Goal: Task Accomplishment & Management: Complete application form

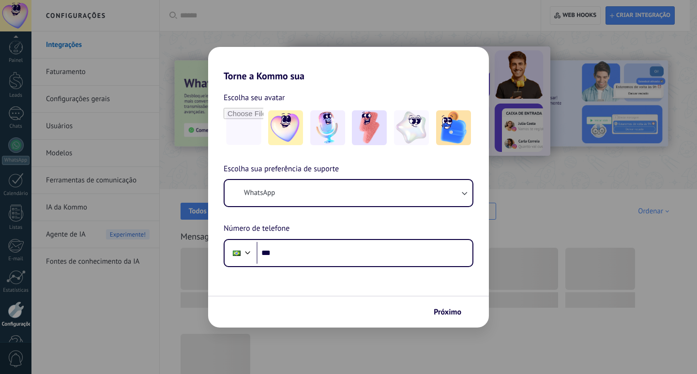
scroll to position [29, 0]
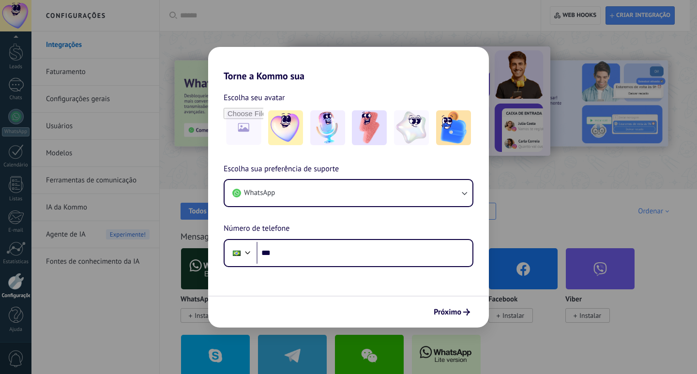
click at [535, 61] on div "Torne a Kommo sua Escolha seu avatar Escolha sua preferência de suporte WhatsAp…" at bounding box center [348, 187] width 697 height 374
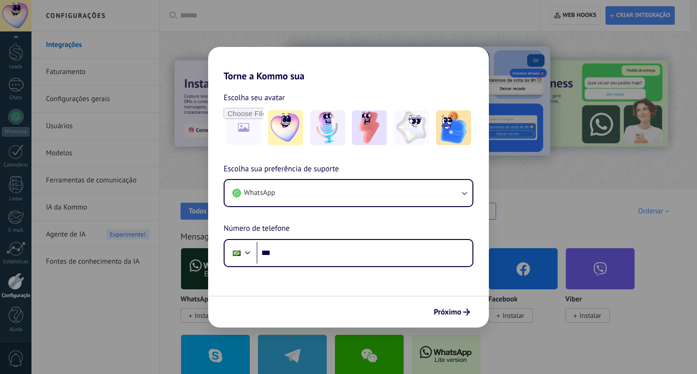
drag, startPoint x: 605, startPoint y: 6, endPoint x: 134, endPoint y: 33, distance: 471.9
click at [134, 33] on div "Torne a Kommo sua Escolha seu avatar Escolha sua preferência de suporte WhatsAp…" at bounding box center [348, 187] width 697 height 374
click at [32, 6] on div "Torne a Kommo sua Escolha seu avatar Escolha sua preferência de suporte WhatsAp…" at bounding box center [348, 187] width 697 height 374
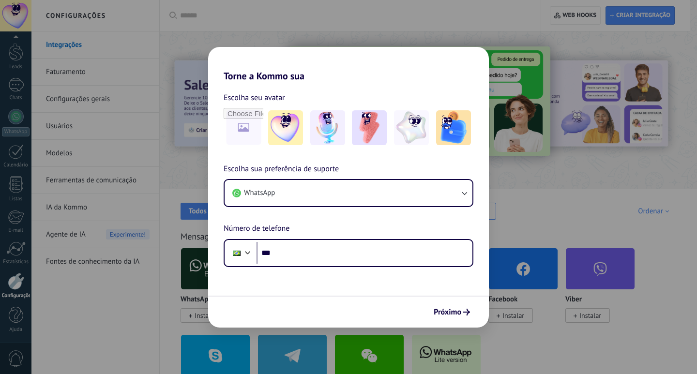
click at [216, 59] on div "Torne a Kommo sua Escolha seu avatar Escolha sua preferência de suporte WhatsAp…" at bounding box center [348, 187] width 697 height 374
click at [200, 52] on div "Torne a Kommo sua Escolha seu avatar Escolha sua preferência de suporte WhatsAp…" at bounding box center [348, 187] width 697 height 374
click at [453, 309] on span "Próximo" at bounding box center [448, 312] width 28 height 7
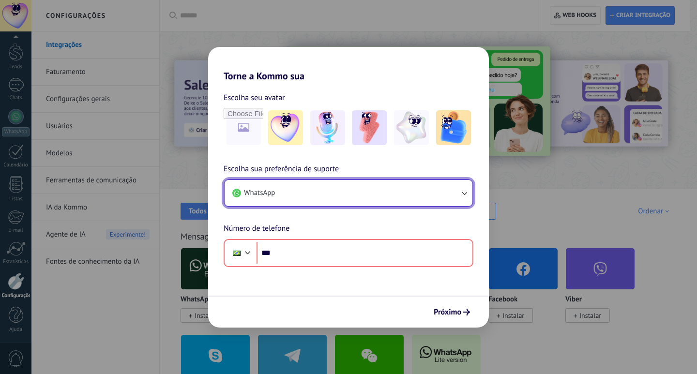
click at [384, 197] on button "WhatsApp" at bounding box center [349, 193] width 248 height 26
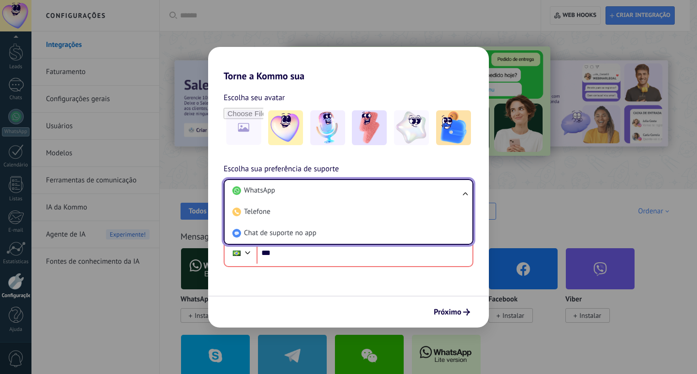
click at [277, 180] on ul "WhatsApp Telefone Chat de suporte no app" at bounding box center [349, 212] width 250 height 66
drag, startPoint x: 279, startPoint y: 190, endPoint x: 277, endPoint y: 184, distance: 5.5
click at [277, 185] on li "WhatsApp" at bounding box center [347, 190] width 236 height 21
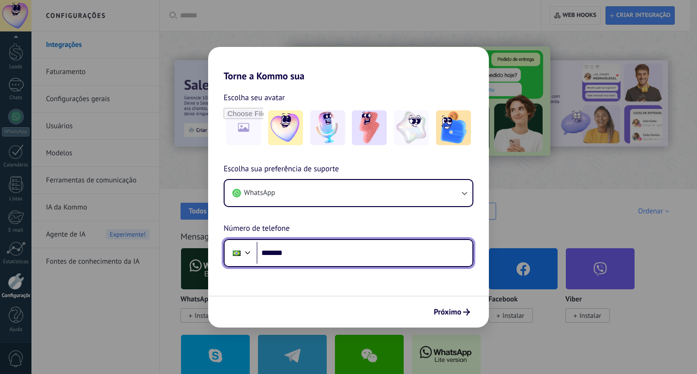
click at [329, 255] on input "*******" at bounding box center [365, 253] width 216 height 22
type input "**********"
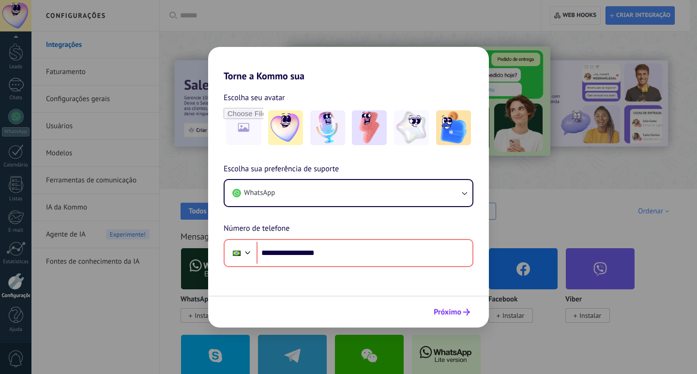
click at [445, 309] on span "Próximo" at bounding box center [448, 312] width 28 height 7
click at [444, 314] on span "Próximo" at bounding box center [448, 312] width 28 height 7
click at [603, 196] on div "**********" at bounding box center [348, 187] width 697 height 374
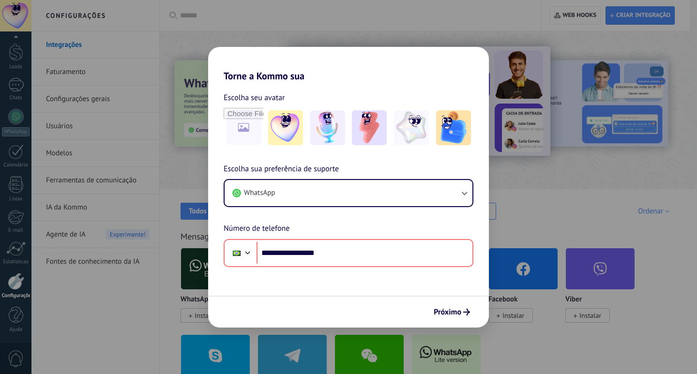
click at [100, 242] on div "**********" at bounding box center [348, 187] width 697 height 374
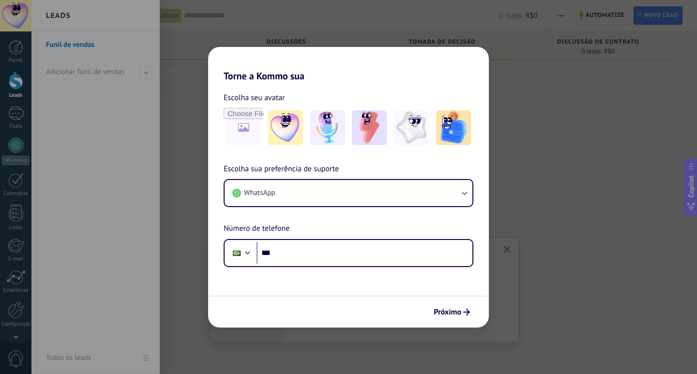
click at [126, 33] on div "Torne a Kommo sua Escolha seu avatar Escolha sua preferência de suporte WhatsAp…" at bounding box center [348, 187] width 697 height 374
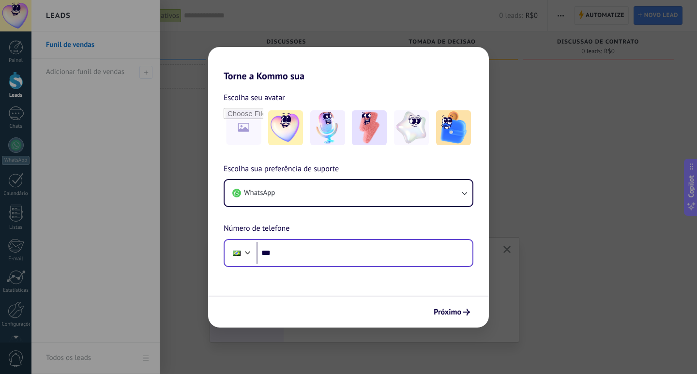
click at [306, 265] on div "Phone ***" at bounding box center [349, 253] width 250 height 28
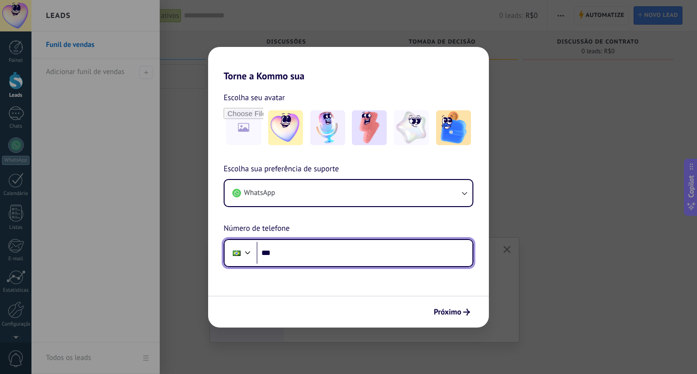
click at [303, 263] on input "***" at bounding box center [365, 253] width 216 height 22
type input "**********"
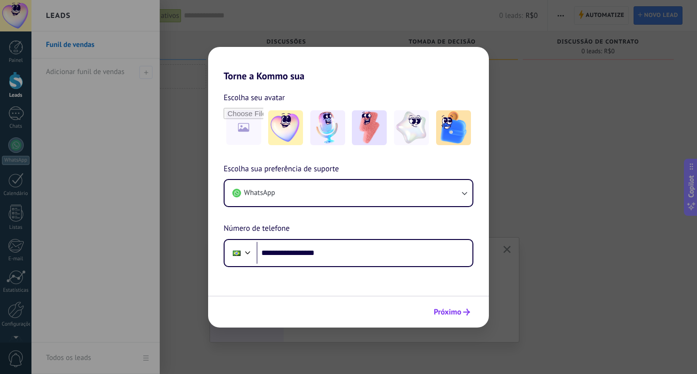
click at [435, 307] on button "Próximo" at bounding box center [451, 312] width 45 height 16
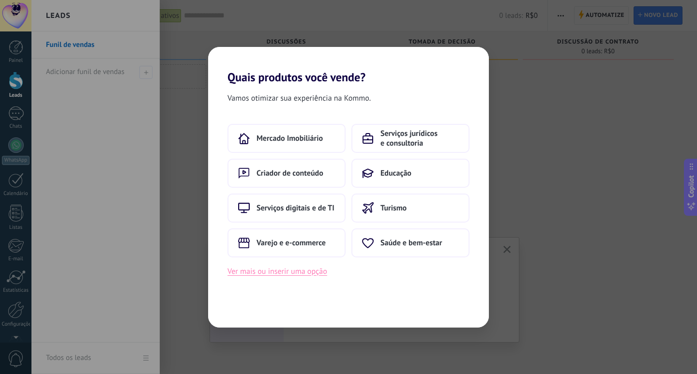
click at [303, 275] on button "Ver mais ou inserir uma opção" at bounding box center [278, 271] width 100 height 13
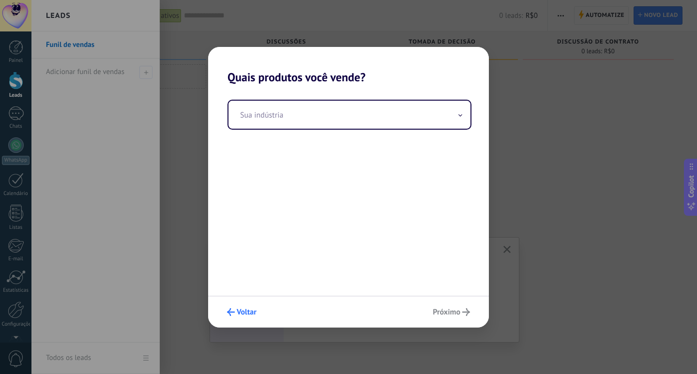
click at [236, 307] on button "Voltar" at bounding box center [242, 312] width 38 height 16
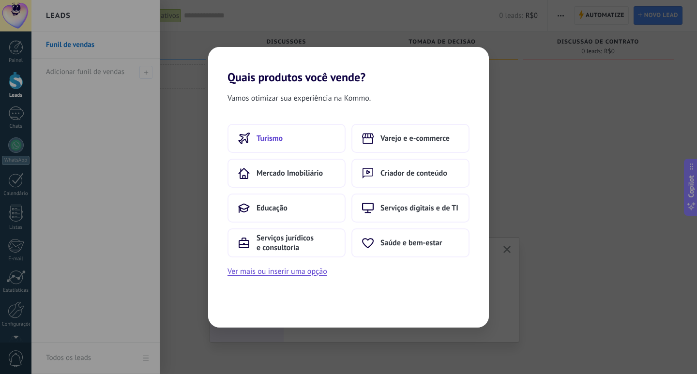
click at [307, 138] on button "Turismo" at bounding box center [287, 138] width 118 height 29
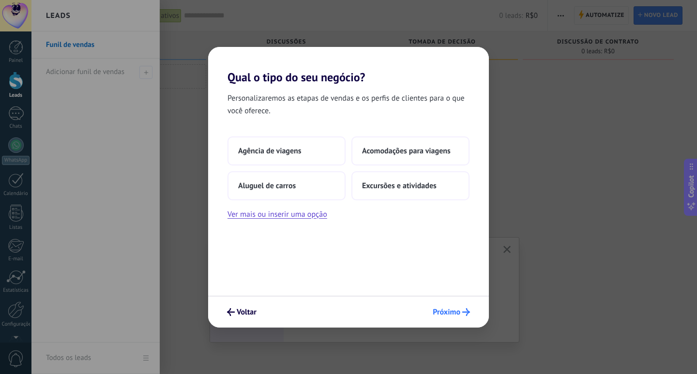
click at [438, 311] on span "Próximo" at bounding box center [447, 312] width 28 height 7
click at [437, 310] on span "Próximo" at bounding box center [447, 312] width 28 height 7
click at [274, 156] on button "Agência de viagens" at bounding box center [287, 151] width 118 height 29
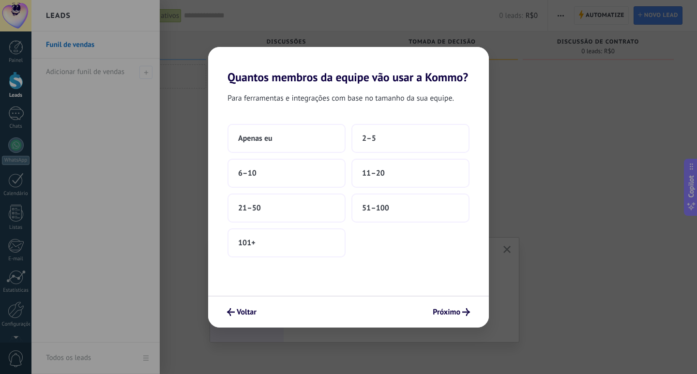
drag, startPoint x: 413, startPoint y: 261, endPoint x: 429, endPoint y: 275, distance: 21.0
click at [414, 261] on div "Para ferramentas e integrações com base no tamanho da sua equipe. Apenas eu 2–5…" at bounding box center [348, 190] width 281 height 212
click at [449, 291] on div "Para ferramentas e integrações com base no tamanho da sua equipe. Apenas eu 2–5…" at bounding box center [348, 190] width 281 height 212
click at [460, 297] on div "Voltar Próximo" at bounding box center [348, 312] width 281 height 32
click at [417, 217] on button "51–100" at bounding box center [411, 208] width 118 height 29
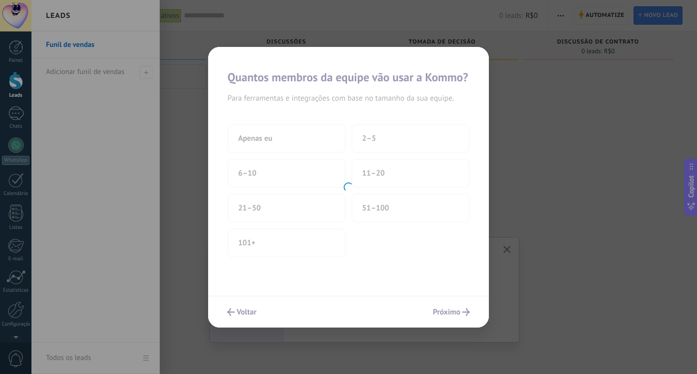
click at [452, 290] on div at bounding box center [348, 187] width 281 height 281
drag, startPoint x: 454, startPoint y: 287, endPoint x: 459, endPoint y: 303, distance: 16.7
click at [457, 297] on div at bounding box center [348, 187] width 281 height 281
click at [459, 304] on div at bounding box center [348, 187] width 281 height 281
click at [460, 306] on div at bounding box center [348, 187] width 281 height 281
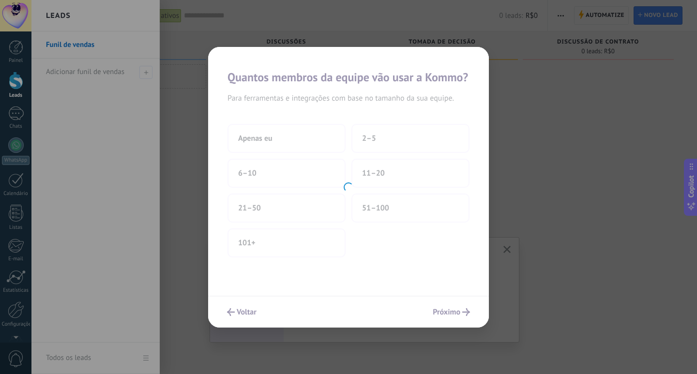
click at [460, 309] on div at bounding box center [348, 187] width 281 height 281
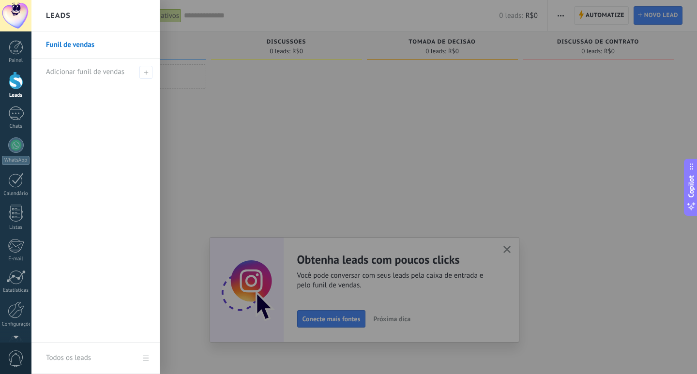
click at [459, 311] on div at bounding box center [348, 187] width 697 height 374
click at [459, 311] on div at bounding box center [379, 187] width 697 height 374
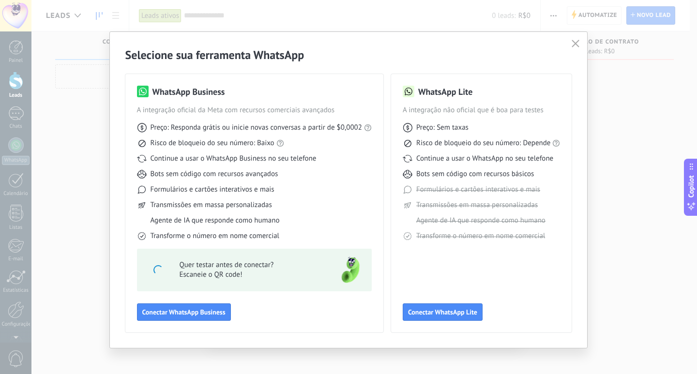
click at [64, 18] on div "Selecione sua ferramenta WhatsApp WhatsApp Business A integração oficial da Met…" at bounding box center [348, 187] width 697 height 374
click at [576, 44] on icon "button" at bounding box center [576, 44] width 8 height 8
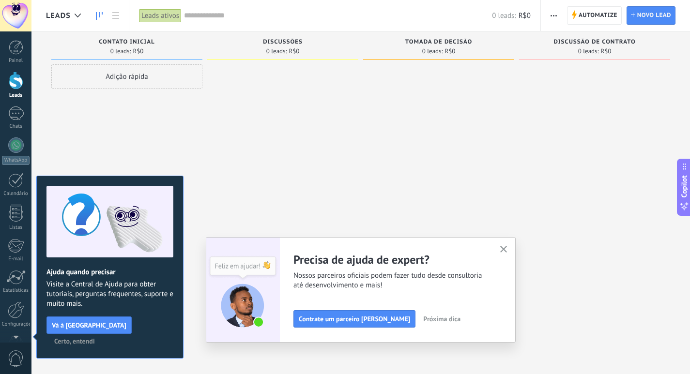
click at [58, 17] on span "Leads" at bounding box center [58, 15] width 25 height 9
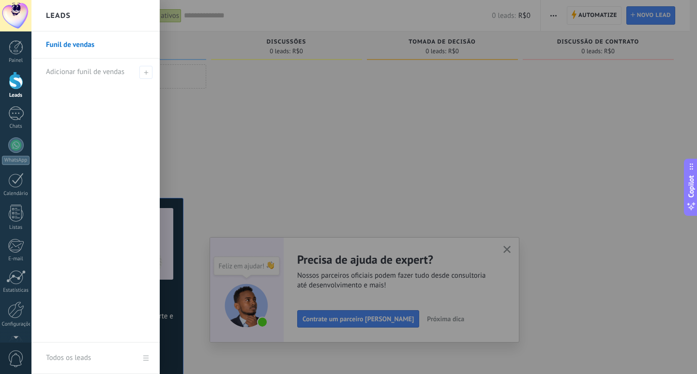
drag, startPoint x: 1, startPoint y: 36, endPoint x: 9, endPoint y: 40, distance: 9.1
click at [3, 36] on div "Painel Leads Chats WhatsApp Clientes" at bounding box center [31, 186] width 63 height 311
click at [16, 44] on div at bounding box center [16, 47] width 15 height 15
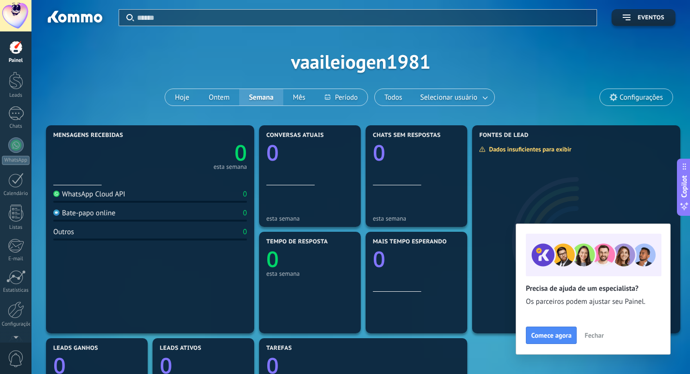
click at [22, 33] on div "Painel Leads Chats WhatsApp Clientes" at bounding box center [31, 186] width 63 height 311
click at [15, 11] on div at bounding box center [15, 15] width 31 height 31
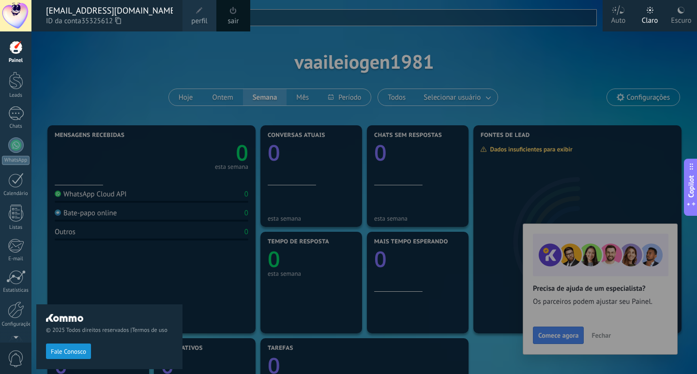
click at [235, 23] on link "sair" at bounding box center [233, 21] width 11 height 11
